Goal: Find specific page/section: Find specific page/section

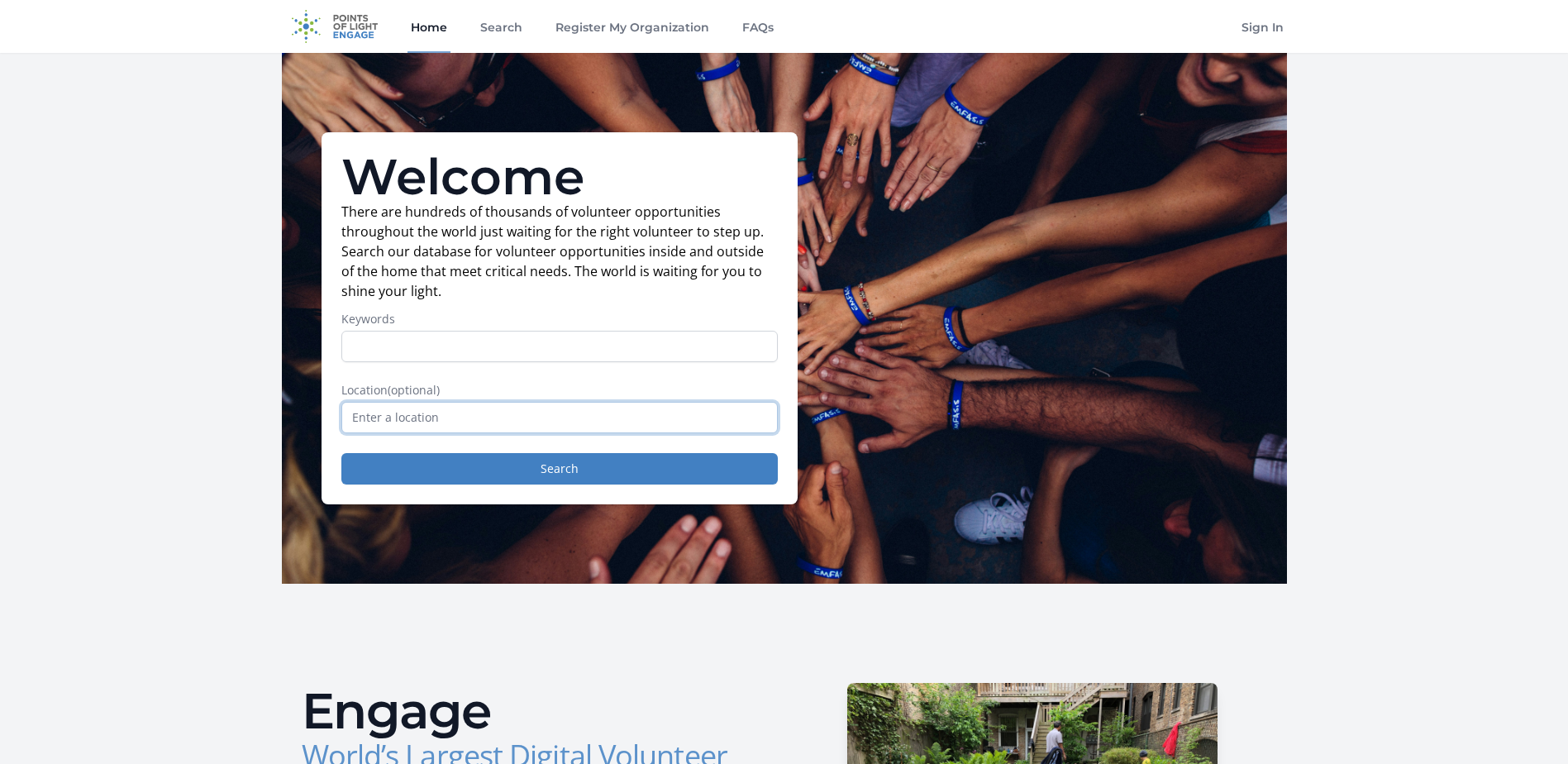
click at [470, 417] on input "text" at bounding box center [560, 417] width 436 height 32
click at [478, 351] on input "Keywords" at bounding box center [560, 346] width 436 height 32
click at [464, 414] on input "text" at bounding box center [560, 417] width 436 height 32
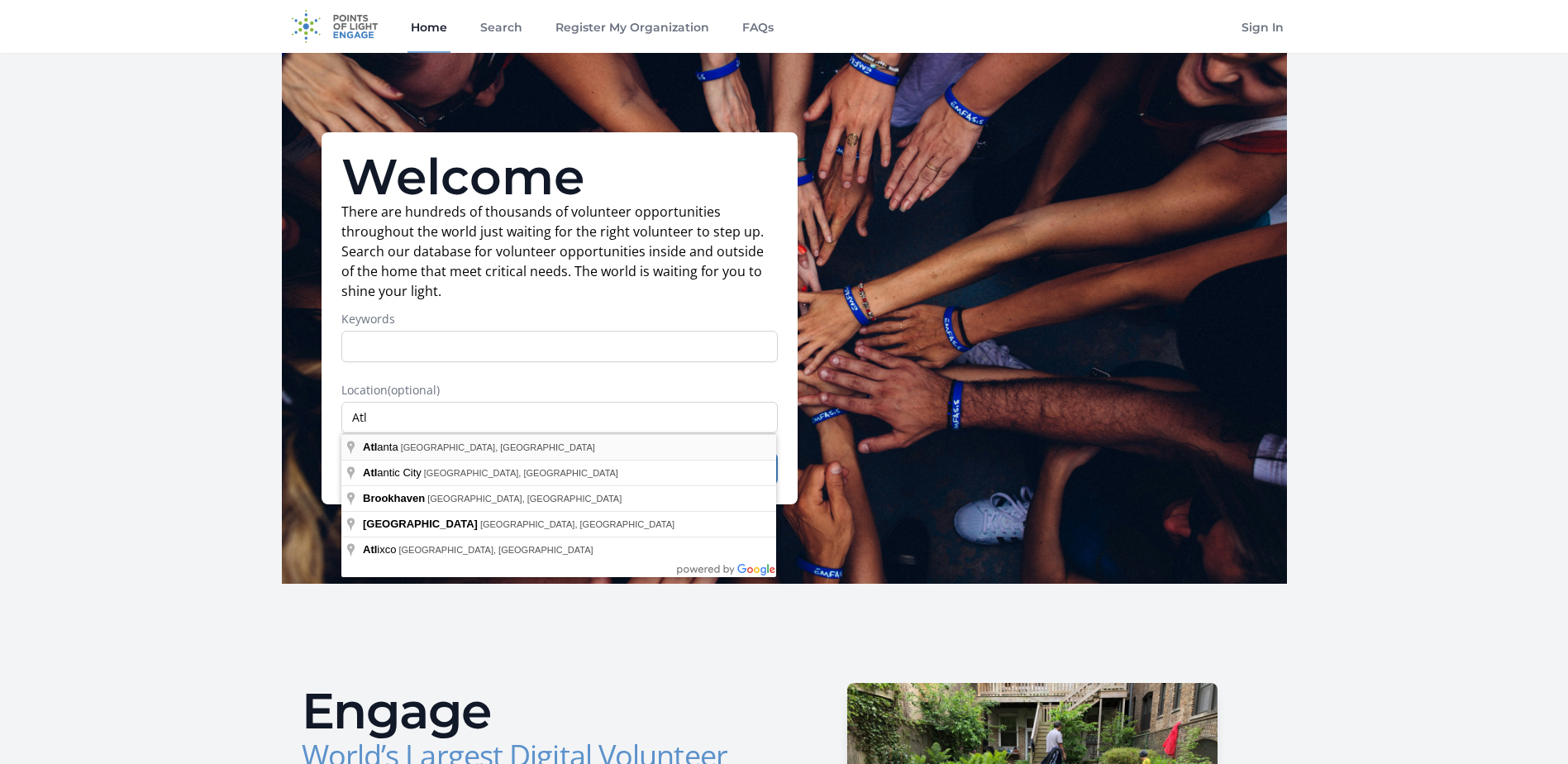
type input "[GEOGRAPHIC_DATA], [GEOGRAPHIC_DATA], [GEOGRAPHIC_DATA]"
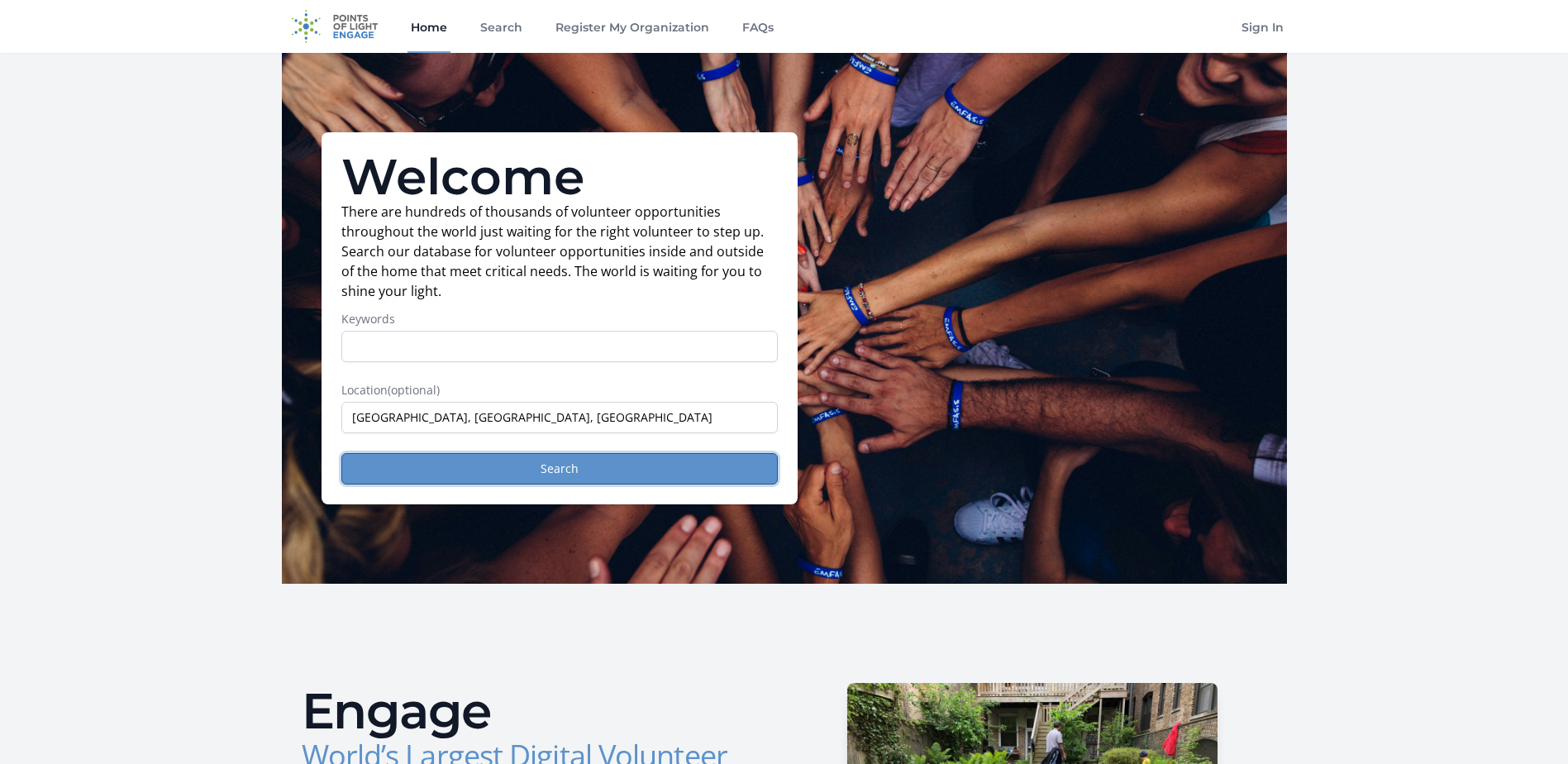
click at [489, 469] on button "Search" at bounding box center [560, 468] width 436 height 32
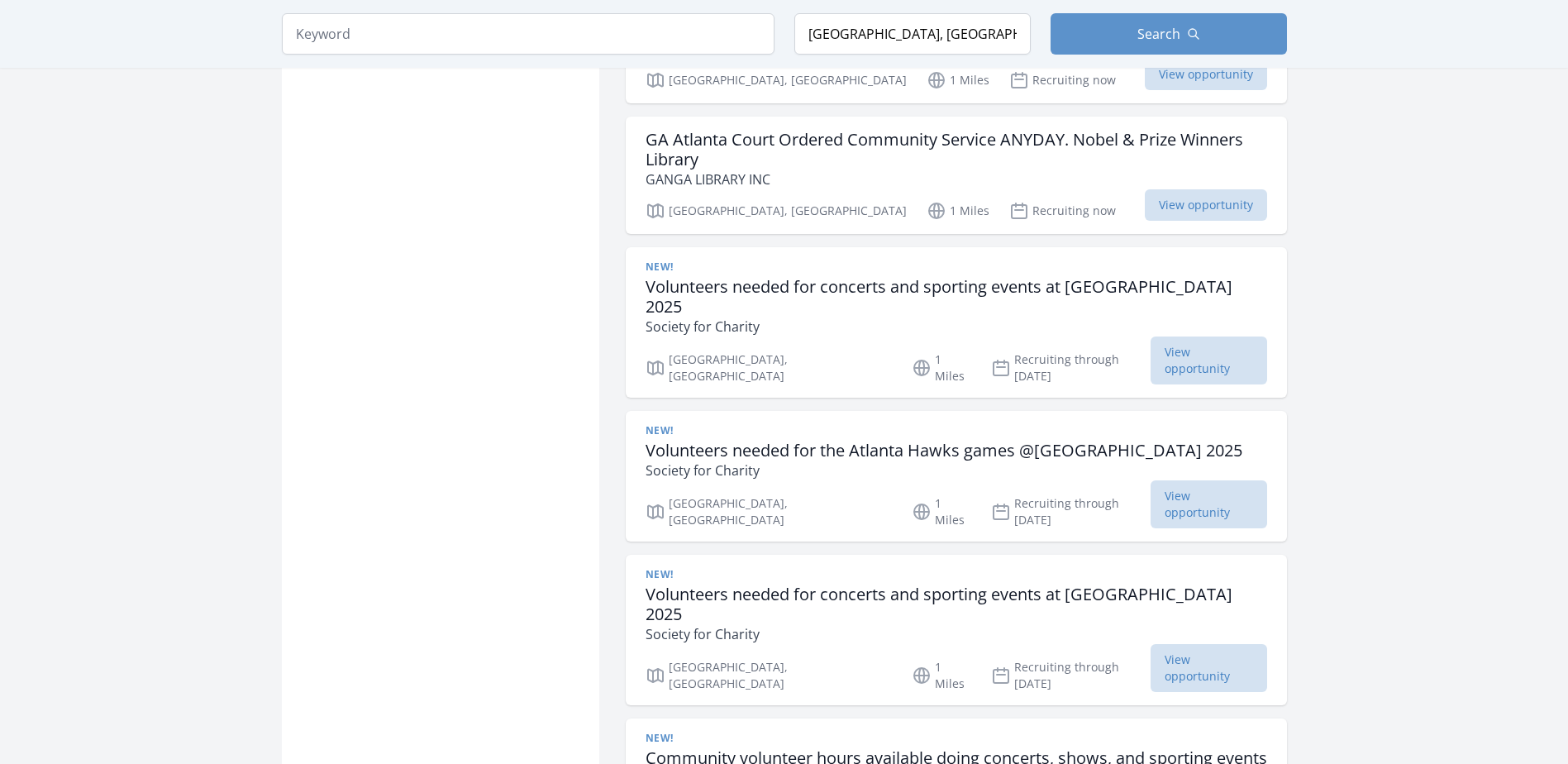
scroll to position [1818, 0]
